Goal: Navigation & Orientation: Find specific page/section

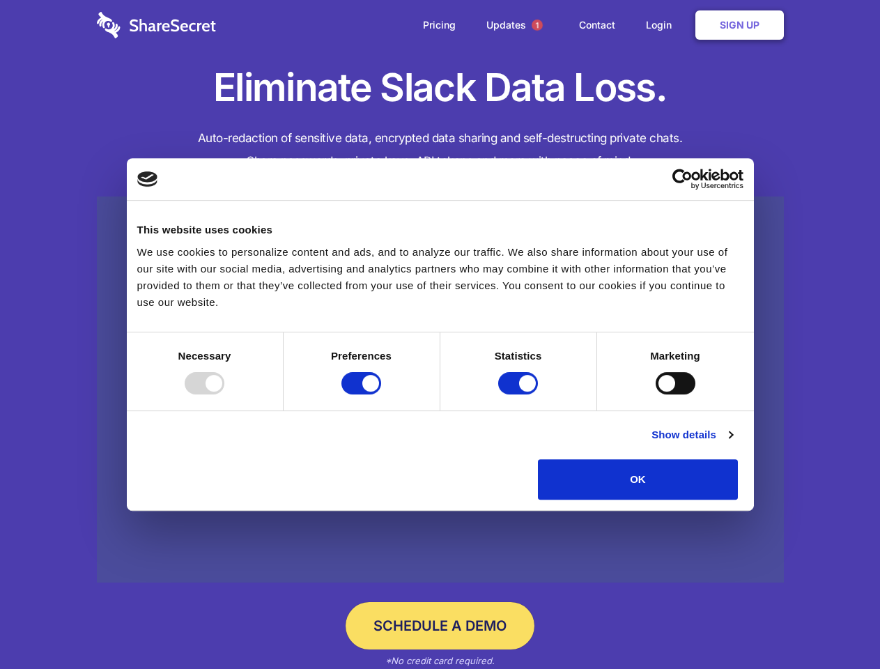
click at [224, 394] on div at bounding box center [205, 383] width 40 height 22
click at [381, 394] on input "Preferences" at bounding box center [361, 383] width 40 height 22
checkbox input "false"
click at [520, 394] on input "Statistics" at bounding box center [518, 383] width 40 height 22
checkbox input "false"
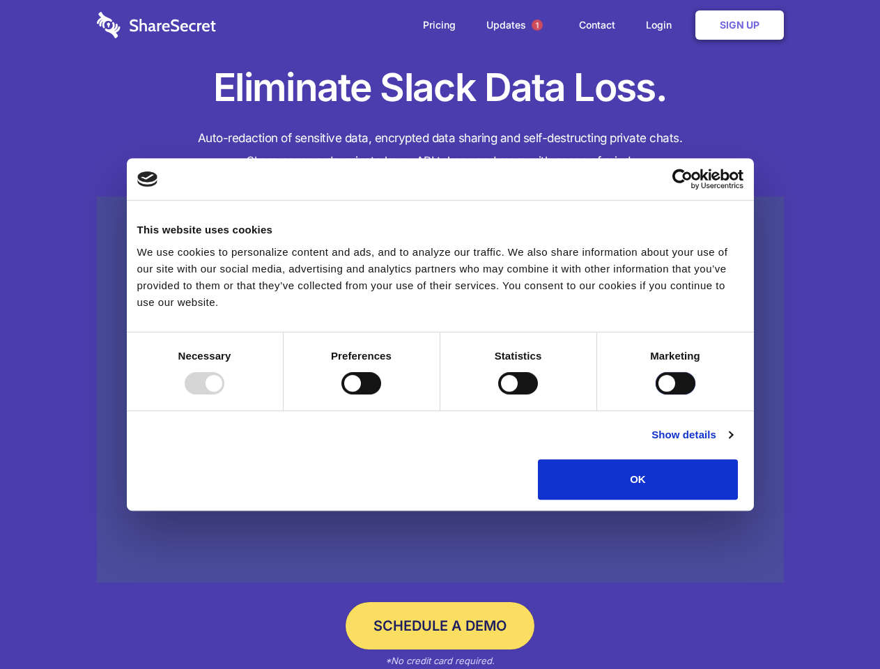
click at [655, 394] on input "Marketing" at bounding box center [675, 383] width 40 height 22
checkbox input "true"
click at [732, 443] on link "Show details" at bounding box center [691, 434] width 81 height 17
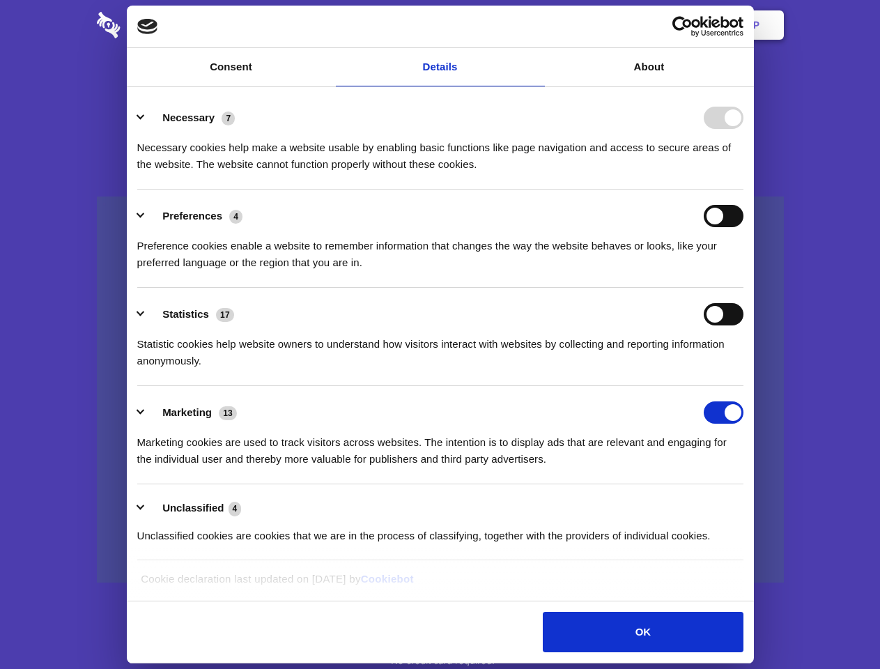
click at [743, 173] on div "Necessary cookies help make a website usable by enabling basic functions like p…" at bounding box center [440, 151] width 606 height 44
click at [536, 25] on span "1" at bounding box center [536, 25] width 11 height 11
